Goal: Find specific page/section: Find specific page/section

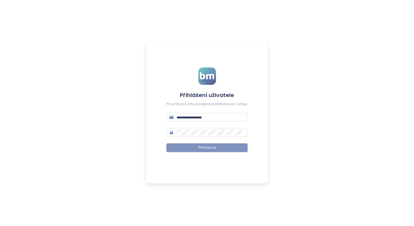
type input "**********"
click at [213, 146] on span "Přihlásit se" at bounding box center [207, 147] width 18 height 5
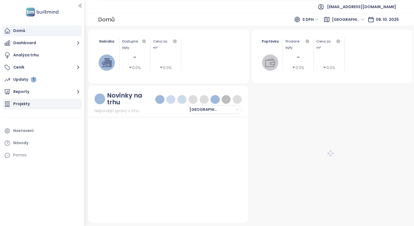
click at [24, 103] on div "Projekty" at bounding box center [21, 103] width 17 height 7
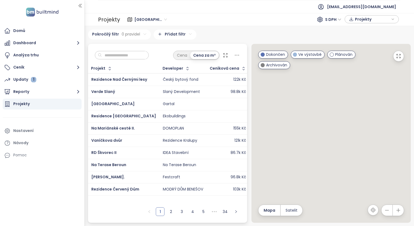
click at [225, 55] on icon at bounding box center [225, 55] width 5 height 5
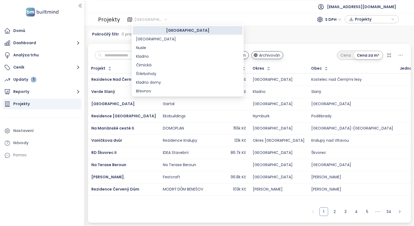
click at [158, 21] on span "[GEOGRAPHIC_DATA]" at bounding box center [150, 19] width 32 height 8
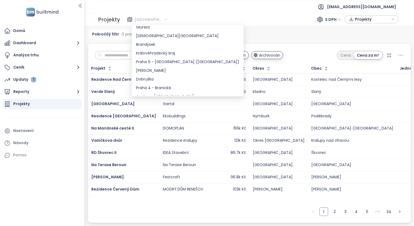
scroll to position [215, 0]
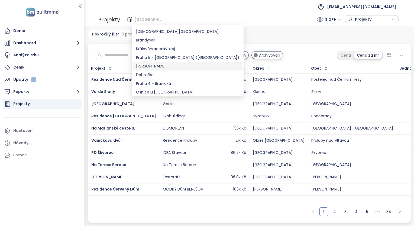
click at [170, 66] on div "[PERSON_NAME]" at bounding box center [187, 66] width 103 height 6
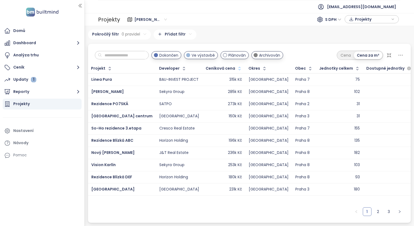
click at [237, 70] on icon "button" at bounding box center [239, 68] width 5 height 5
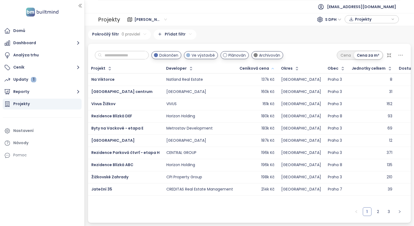
click at [178, 55] on span "Dokončen" at bounding box center [168, 55] width 19 height 6
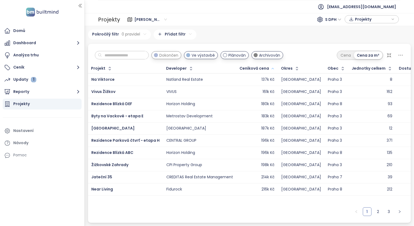
click at [273, 56] on span "Archivován" at bounding box center [269, 55] width 21 height 6
click at [270, 70] on icon "button" at bounding box center [272, 68] width 4 height 6
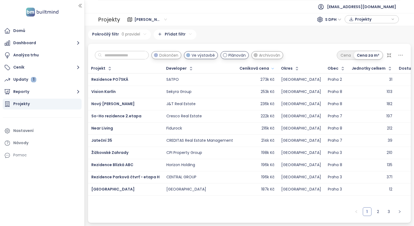
click at [336, 19] on span "S DPH" at bounding box center [333, 19] width 16 height 8
click at [339, 40] on div "Bez DPH" at bounding box center [335, 39] width 15 height 6
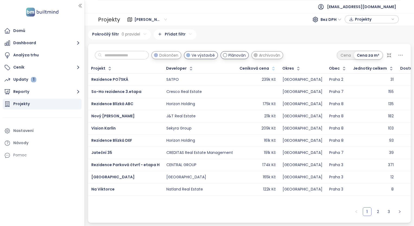
click at [270, 70] on icon "button" at bounding box center [272, 68] width 5 height 5
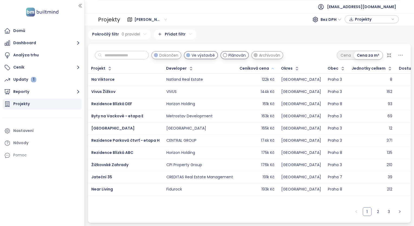
click at [270, 70] on icon "button" at bounding box center [272, 68] width 4 height 6
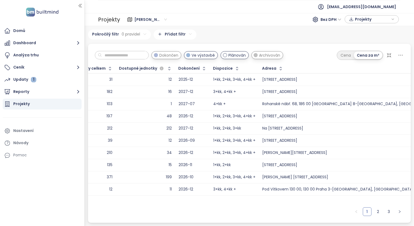
scroll to position [0, 282]
click at [400, 55] on icon at bounding box center [400, 55] width 7 height 7
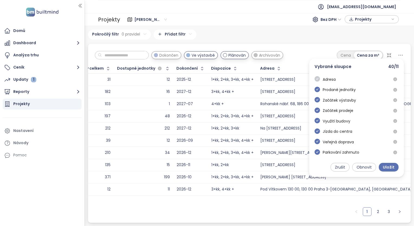
click at [316, 78] on icon "check-circle" at bounding box center [316, 78] width 5 height 5
click at [318, 122] on icon "check-circle" at bounding box center [316, 120] width 5 height 5
click at [316, 131] on icon "check-circle" at bounding box center [316, 130] width 5 height 5
click at [317, 143] on icon "check-circle" at bounding box center [316, 141] width 5 height 5
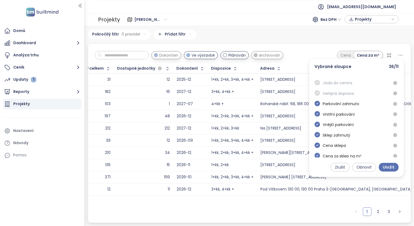
scroll to position [51, 0]
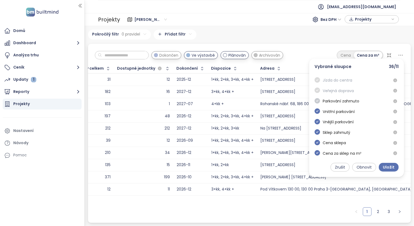
click at [318, 102] on icon "check-circle" at bounding box center [316, 100] width 5 height 5
click at [317, 113] on icon "check-circle" at bounding box center [316, 110] width 5 height 5
click at [317, 122] on icon "check-circle" at bounding box center [316, 121] width 5 height 5
click at [318, 133] on icon "check-circle" at bounding box center [316, 131] width 5 height 5
click at [317, 144] on icon "check-circle" at bounding box center [316, 142] width 5 height 5
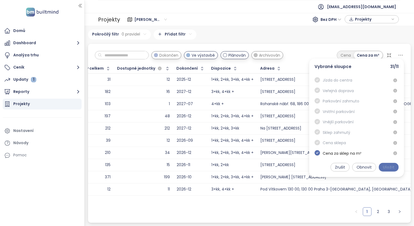
click at [387, 169] on span "Uložit" at bounding box center [389, 167] width 12 height 6
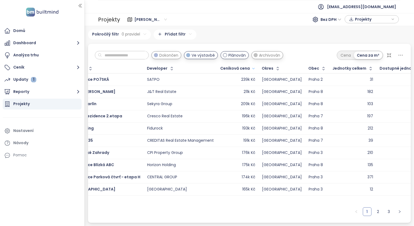
scroll to position [0, 0]
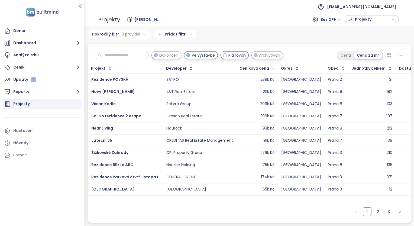
drag, startPoint x: 159, startPoint y: 193, endPoint x: 155, endPoint y: 193, distance: 3.5
click at [155, 193] on td "[GEOGRAPHIC_DATA]" at bounding box center [125, 189] width 75 height 12
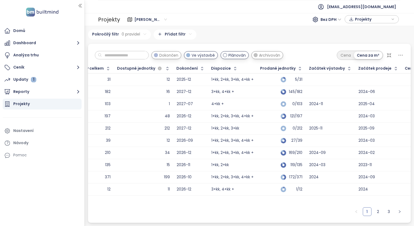
scroll to position [0, 286]
